Goal: Find contact information: Find contact information

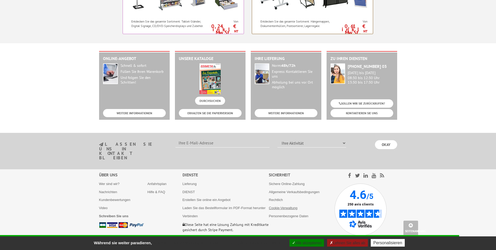
scroll to position [525, 0]
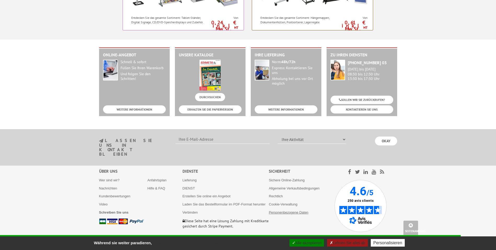
click at [288, 210] on link "Personenbezogene Daten" at bounding box center [288, 212] width 39 height 4
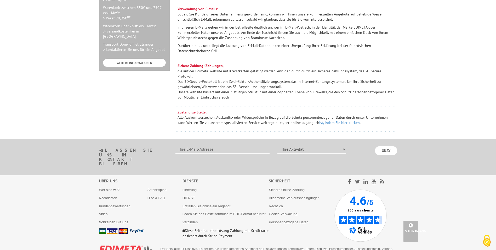
scroll to position [282, 0]
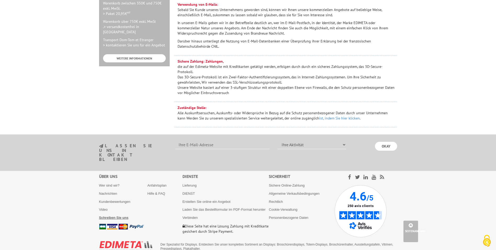
click at [110, 215] on b "Schreiben Sie uns" at bounding box center [114, 217] width 30 height 4
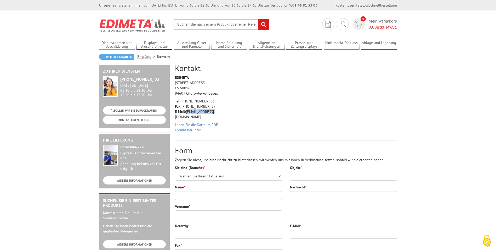
drag, startPoint x: 216, startPoint y: 112, endPoint x: 187, endPoint y: 113, distance: 29.3
click at [187, 113] on p "Tel: [PHONE_NUMBER] 03 Fax: [PHONE_NUMBER] 37 E-Mail: [EMAIL_ADDRESS][DOMAIN_NA…" at bounding box center [200, 108] width 50 height 21
copy font "[EMAIL_ADDRESS][DOMAIN_NAME]"
